Goal: Find specific page/section: Find specific page/section

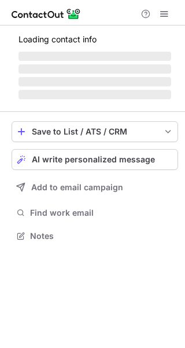
scroll to position [234, 185]
